Goal: Task Accomplishment & Management: Use online tool/utility

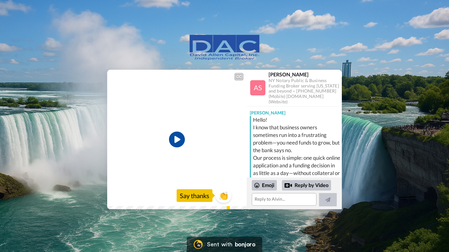
scroll to position [38, 0]
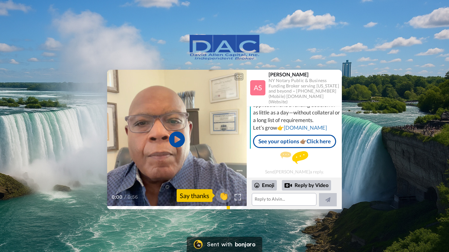
scroll to position [63, 0]
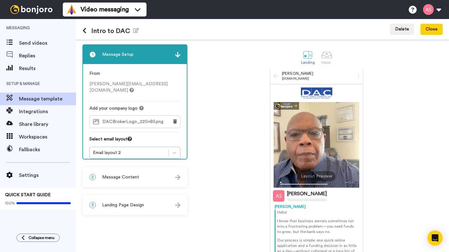
click at [136, 178] on span "Message Content" at bounding box center [120, 177] width 37 height 6
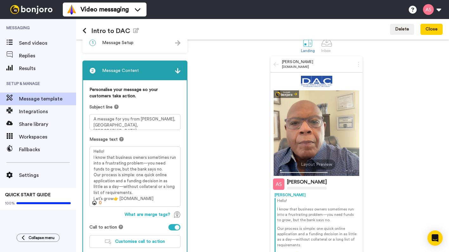
scroll to position [12, 0]
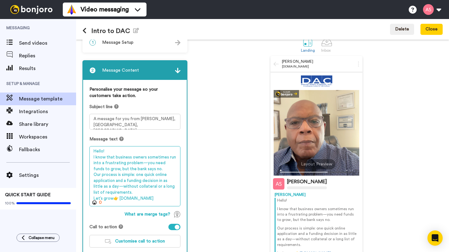
click at [159, 198] on textarea "Hello! I know that business owners sometimes run into a frustrating problem—you…" at bounding box center [134, 176] width 91 height 60
click at [105, 198] on textarea "Hello! I know that business owners sometimes run into a frustrating problem—you…" at bounding box center [134, 176] width 91 height 60
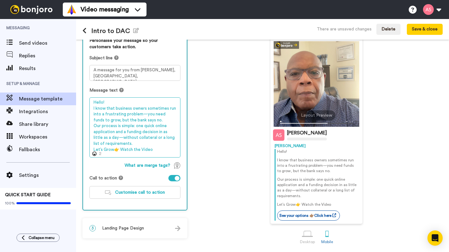
scroll to position [61, 0]
click at [152, 149] on textarea "Hello! I know that business owners sometimes run into a frustrating problem—you…" at bounding box center [134, 127] width 91 height 60
drag, startPoint x: 152, startPoint y: 149, endPoint x: 90, endPoint y: 148, distance: 61.9
click at [94, 148] on textarea "Hello! I know that business owners sometimes run into a frustrating problem—you…" at bounding box center [134, 127] width 91 height 60
click at [113, 149] on textarea "Hello! I know that business owners sometimes run into a frustrating problem—you…" at bounding box center [134, 127] width 91 height 60
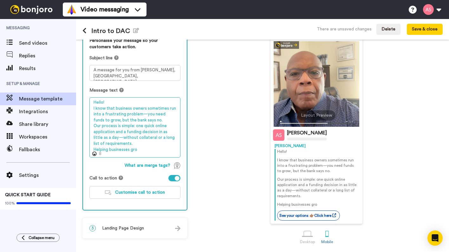
click at [109, 149] on textarea "Hello! I know that business owners sometimes run into a frustrating problem—you…" at bounding box center [134, 127] width 91 height 60
click at [138, 149] on textarea "Hello! I know that business owners sometimes run into a frustrating problem—you…" at bounding box center [134, 127] width 91 height 60
click at [142, 149] on textarea "Hello! I know that business owners sometimes run into a frustrating problem—you…" at bounding box center [134, 127] width 91 height 60
click at [95, 148] on textarea "Hello! I know that business owners sometimes run into a frustrating problem—you…" at bounding box center [134, 127] width 91 height 60
drag, startPoint x: 147, startPoint y: 149, endPoint x: 93, endPoint y: 148, distance: 54.0
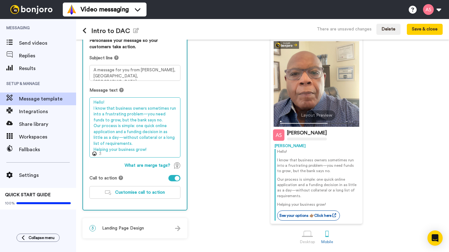
click at [93, 148] on textarea "Hello! I know that business owners sometimes run into a frustrating problem—you…" at bounding box center [134, 127] width 91 height 60
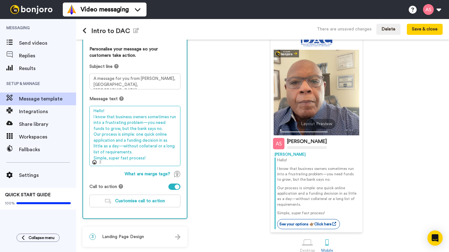
click at [96, 158] on textarea "Hello! I know that business owners sometimes run into a frustrating problem—you…" at bounding box center [134, 136] width 91 height 60
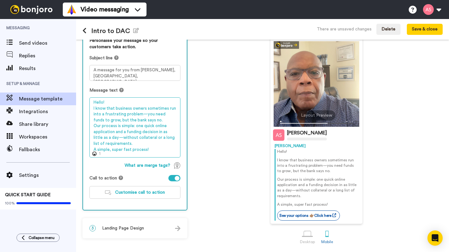
scroll to position [61, 0]
type textarea "Hello! I know that business owners sometimes run into a frustrating problem—you…"
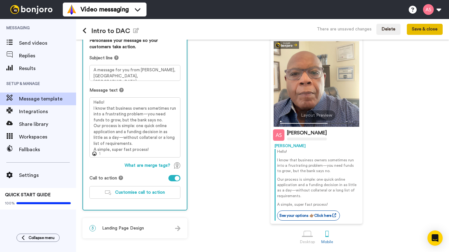
click at [425, 33] on button "Save & close" at bounding box center [425, 29] width 36 height 11
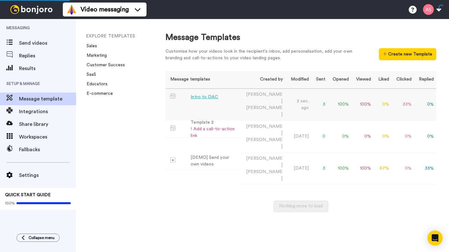
click at [212, 96] on div "Intro to DAC" at bounding box center [205, 97] width 28 height 7
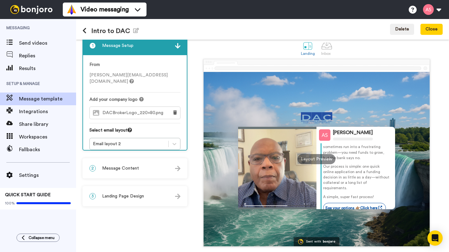
scroll to position [17, 0]
click at [156, 171] on div "2 Message Content" at bounding box center [135, 168] width 104 height 19
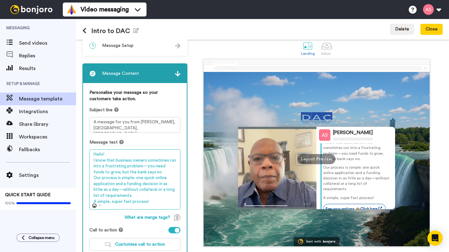
drag, startPoint x: 147, startPoint y: 200, endPoint x: 93, endPoint y: 202, distance: 54.3
click at [93, 202] on textarea "Hello! I know that business owners sometimes run into a frustrating problem—you…" at bounding box center [134, 179] width 91 height 60
drag, startPoint x: 132, startPoint y: 201, endPoint x: 91, endPoint y: 200, distance: 40.6
click at [91, 200] on textarea "Hello! I know that business owners sometimes run into a frustrating problem—you…" at bounding box center [134, 179] width 91 height 60
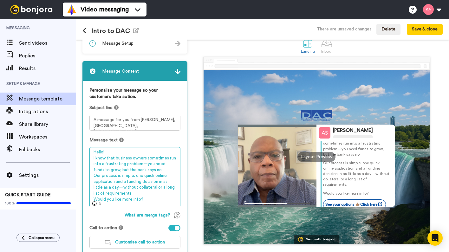
scroll to position [19, 0]
type textarea "Hello! I know that business owners sometimes run into a frustrating problem—you…"
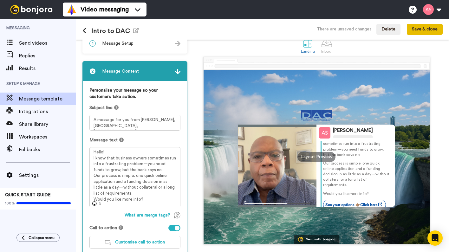
click at [421, 29] on button "Save & close" at bounding box center [425, 29] width 36 height 11
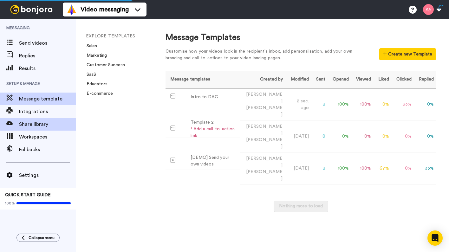
click at [41, 124] on span "Share library" at bounding box center [47, 125] width 57 height 8
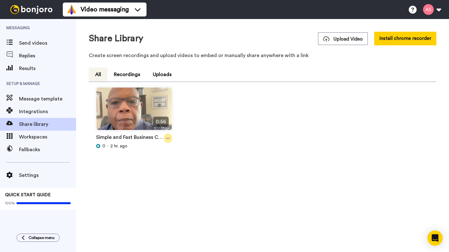
click at [168, 138] on icon at bounding box center [168, 138] width 4 height 4
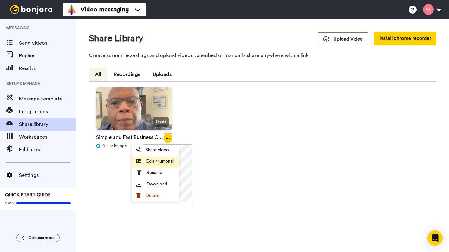
click at [161, 160] on span "Edit thumbnail" at bounding box center [160, 161] width 28 height 6
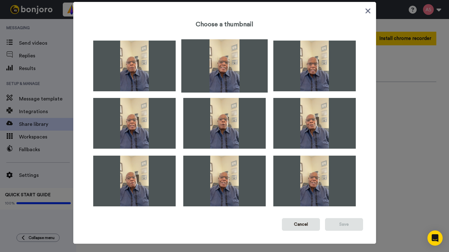
click at [220, 77] on img at bounding box center [224, 65] width 87 height 53
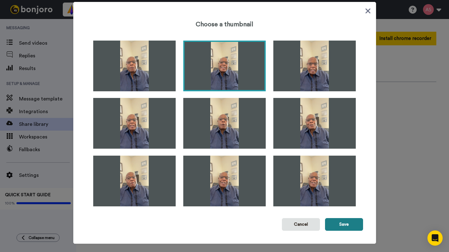
click at [342, 225] on button "Save" at bounding box center [344, 224] width 38 height 13
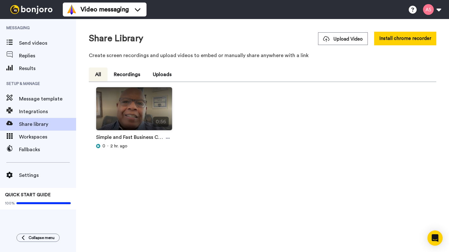
click at [128, 123] on img at bounding box center [134, 112] width 76 height 48
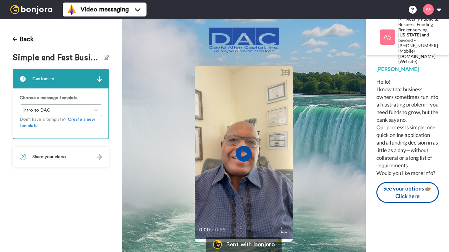
click at [99, 160] on img at bounding box center [99, 157] width 5 height 5
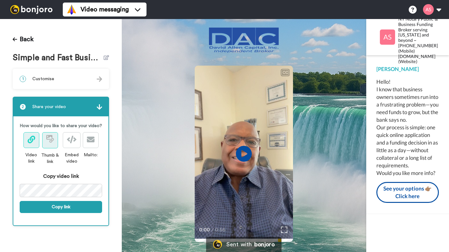
click at [54, 149] on button at bounding box center [50, 140] width 16 height 16
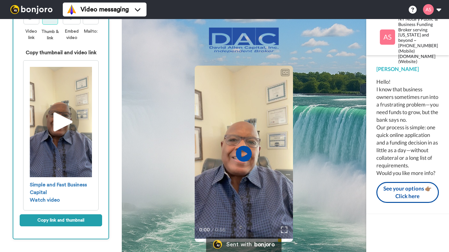
scroll to position [124, 0]
click at [62, 226] on button "Copy link and thumbnail" at bounding box center [61, 221] width 83 height 12
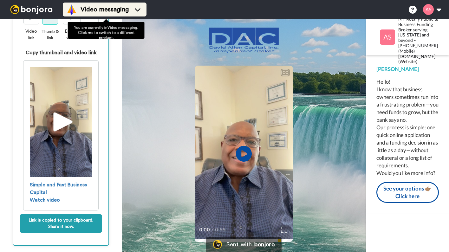
click at [139, 10] on icon at bounding box center [138, 9] width 6 height 3
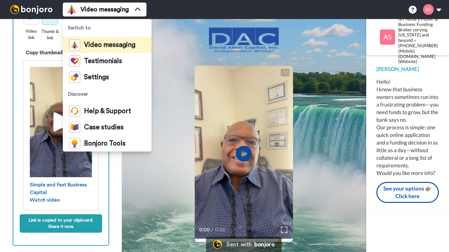
click at [102, 47] on span "Video messaging" at bounding box center [109, 45] width 51 height 6
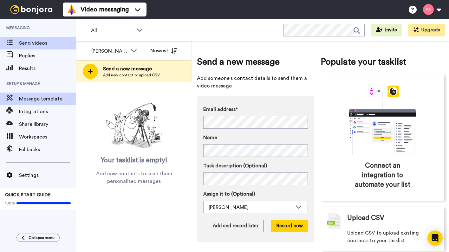
click at [48, 100] on span "Message template" at bounding box center [47, 99] width 57 height 8
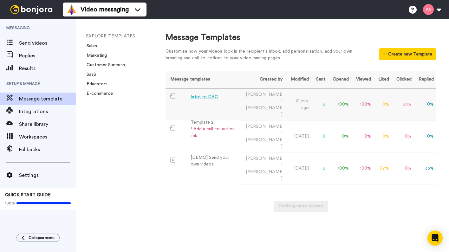
click at [229, 99] on td "Intro to DAC" at bounding box center [203, 97] width 75 height 17
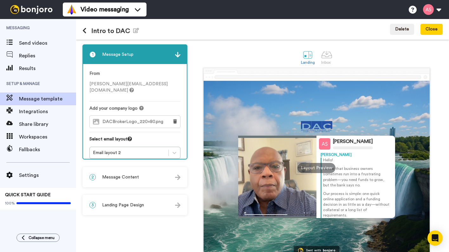
click at [178, 178] on img at bounding box center [177, 177] width 5 height 5
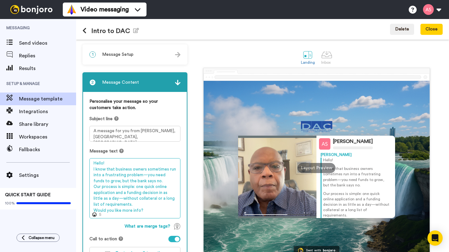
drag, startPoint x: 143, startPoint y: 209, endPoint x: 91, endPoint y: 208, distance: 52.1
click at [91, 208] on textarea "Hello! I know that business owners sometimes run into a frustrating problem—you…" at bounding box center [134, 188] width 91 height 60
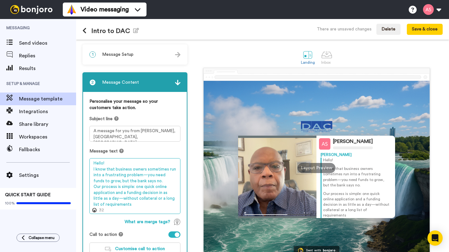
type textarea "Hello! I know that business owners sometimes run into a frustrating problem—you…"
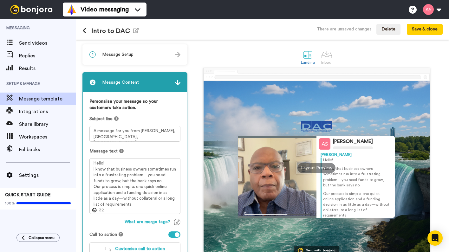
click at [87, 32] on button at bounding box center [87, 31] width 9 height 7
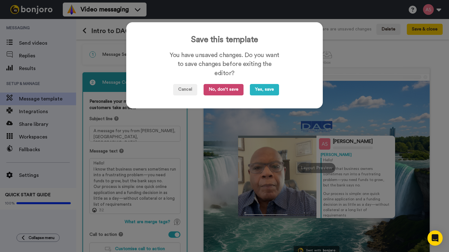
click at [221, 88] on button "No, don't save" at bounding box center [224, 89] width 40 height 11
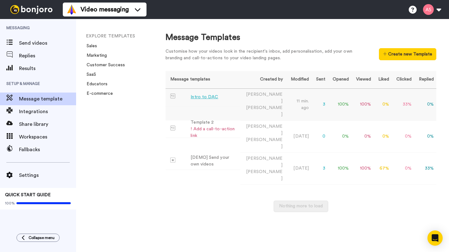
click at [207, 97] on div "Intro to DAC" at bounding box center [205, 97] width 28 height 7
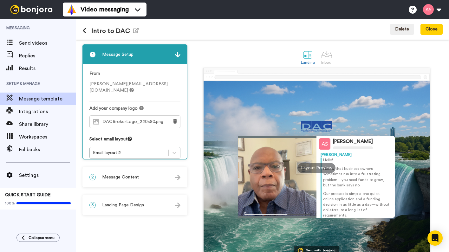
click at [156, 177] on div "2 Message Content" at bounding box center [135, 177] width 104 height 19
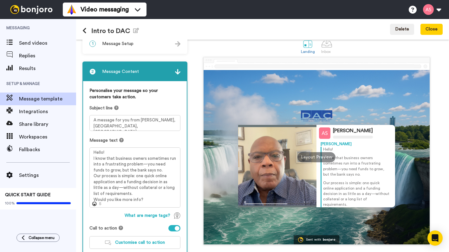
scroll to position [12, 0]
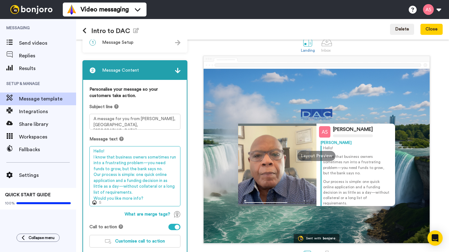
drag, startPoint x: 140, startPoint y: 198, endPoint x: 91, endPoint y: 197, distance: 49.5
click at [91, 197] on textarea "Hello! I know that business owners sometimes run into a frustrating problem—you…" at bounding box center [134, 176] width 91 height 60
drag, startPoint x: 91, startPoint y: 197, endPoint x: 136, endPoint y: 198, distance: 45.7
click at [136, 198] on textarea "Hello! I know that business owners sometimes run into a frustrating problem—you…" at bounding box center [134, 176] width 91 height 60
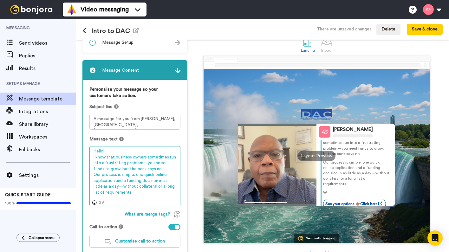
scroll to position [11, 0]
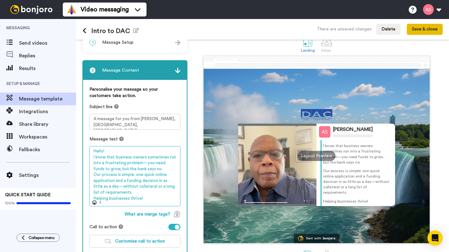
type textarea "Hello! I know that business owners sometimes run into a frustrating problem—you…"
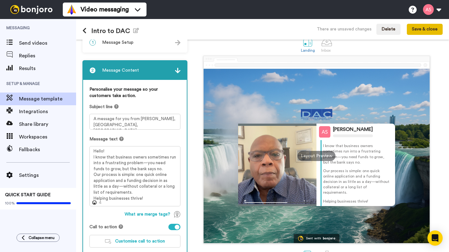
click at [417, 29] on button "Save & close" at bounding box center [425, 29] width 36 height 11
